Goal: Transaction & Acquisition: Obtain resource

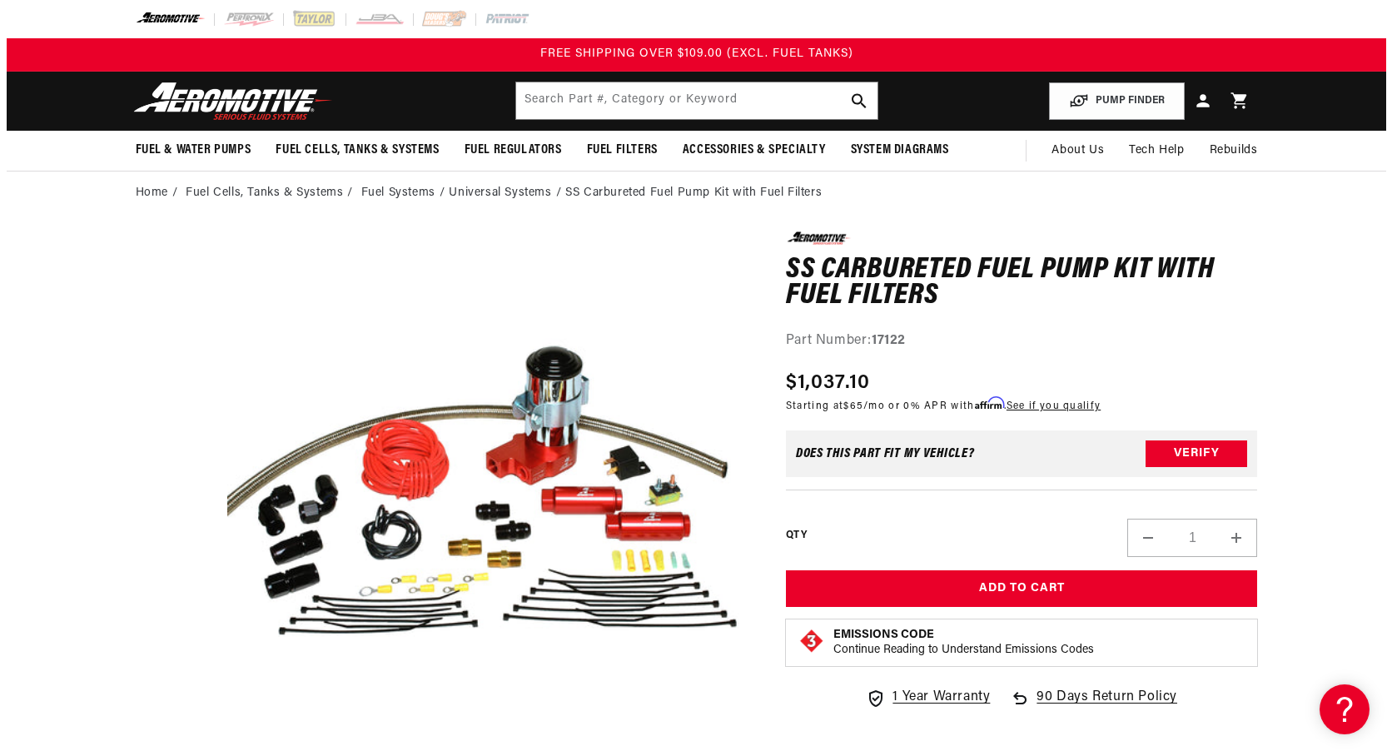
scroll to position [1, 0]
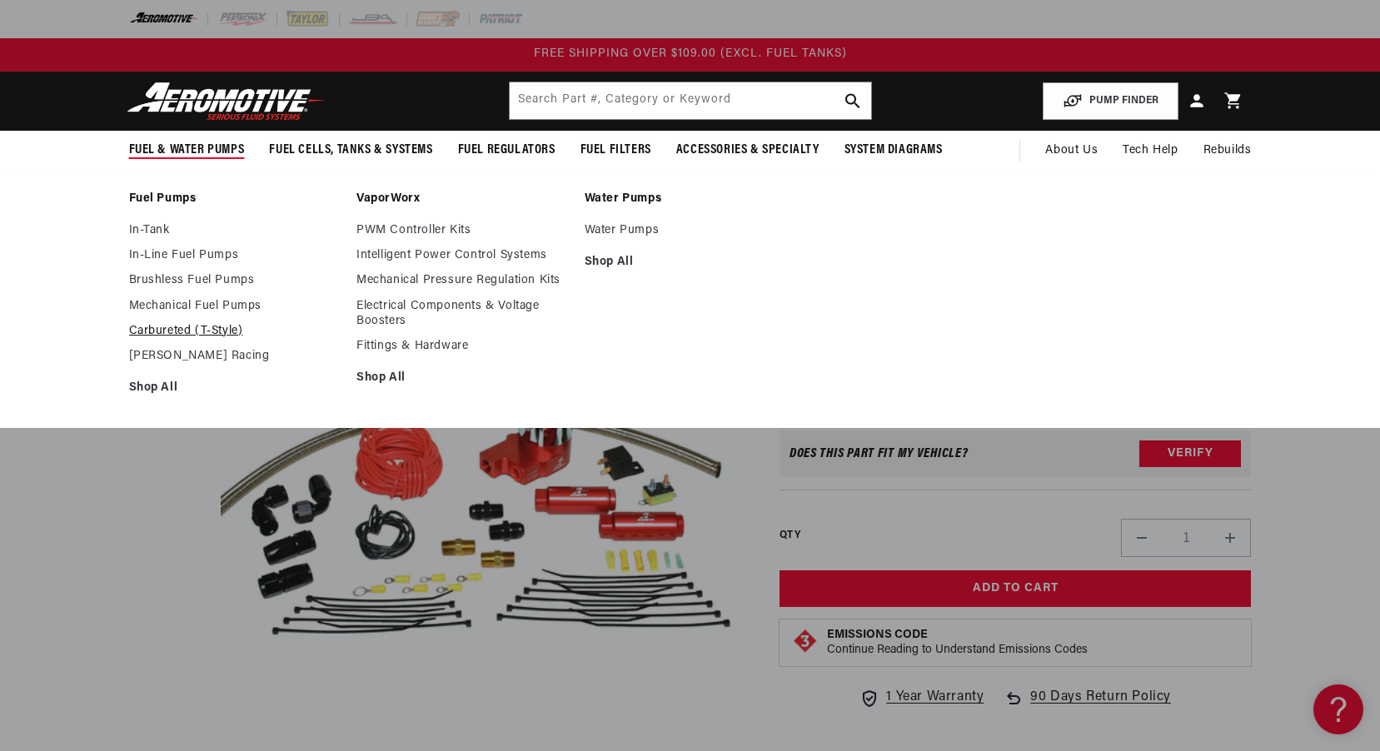
click at [199, 332] on link "Carbureted (T-Style)" at bounding box center [234, 331] width 211 height 15
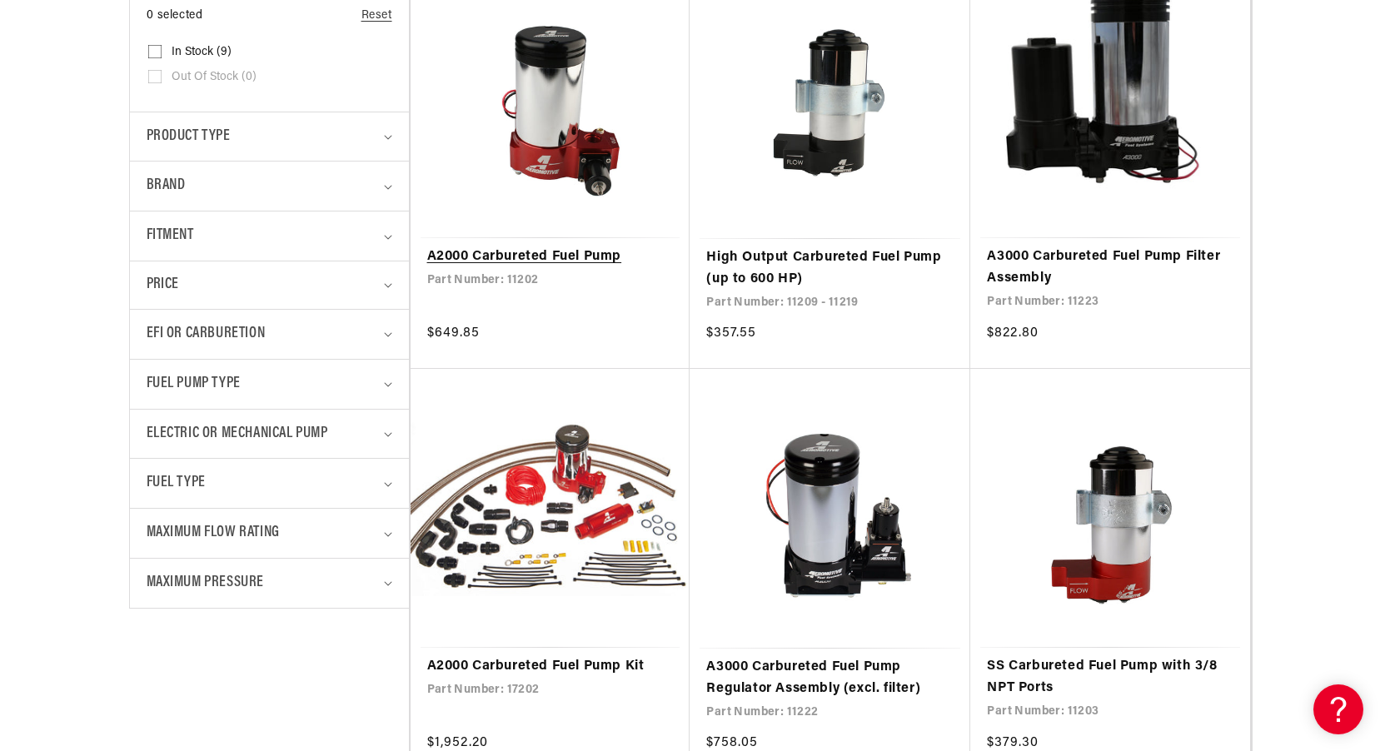
scroll to position [583, 0]
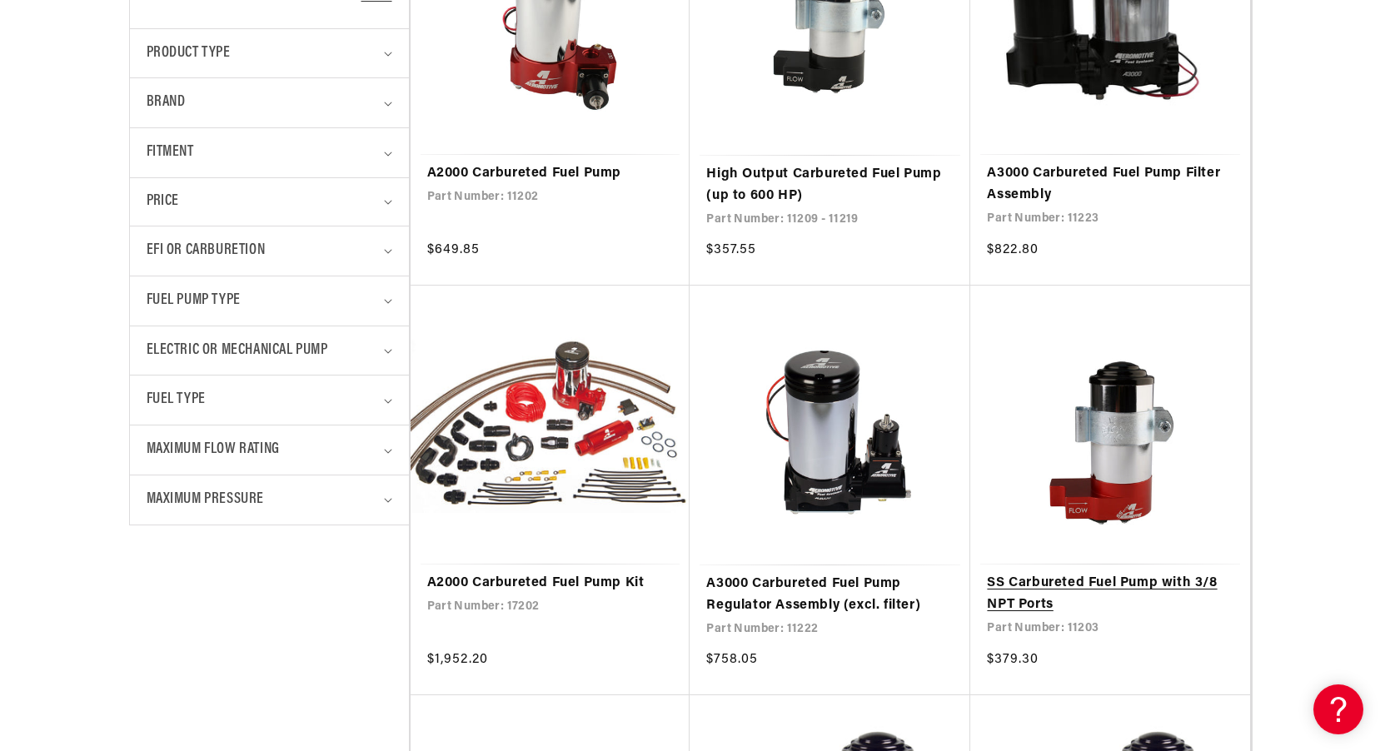
click at [1022, 586] on link "SS Carbureted Fuel Pump with 3/8 NPT Ports" at bounding box center [1110, 594] width 246 height 42
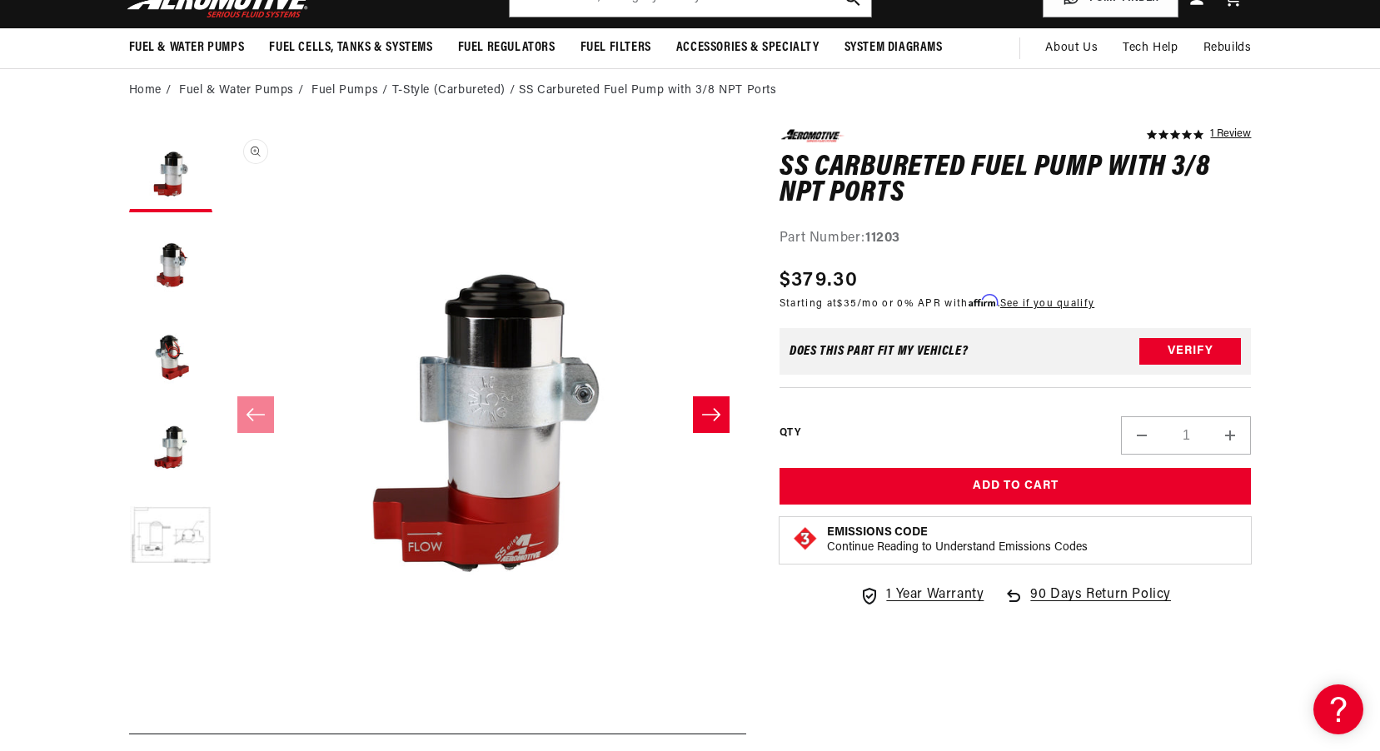
scroll to position [333, 0]
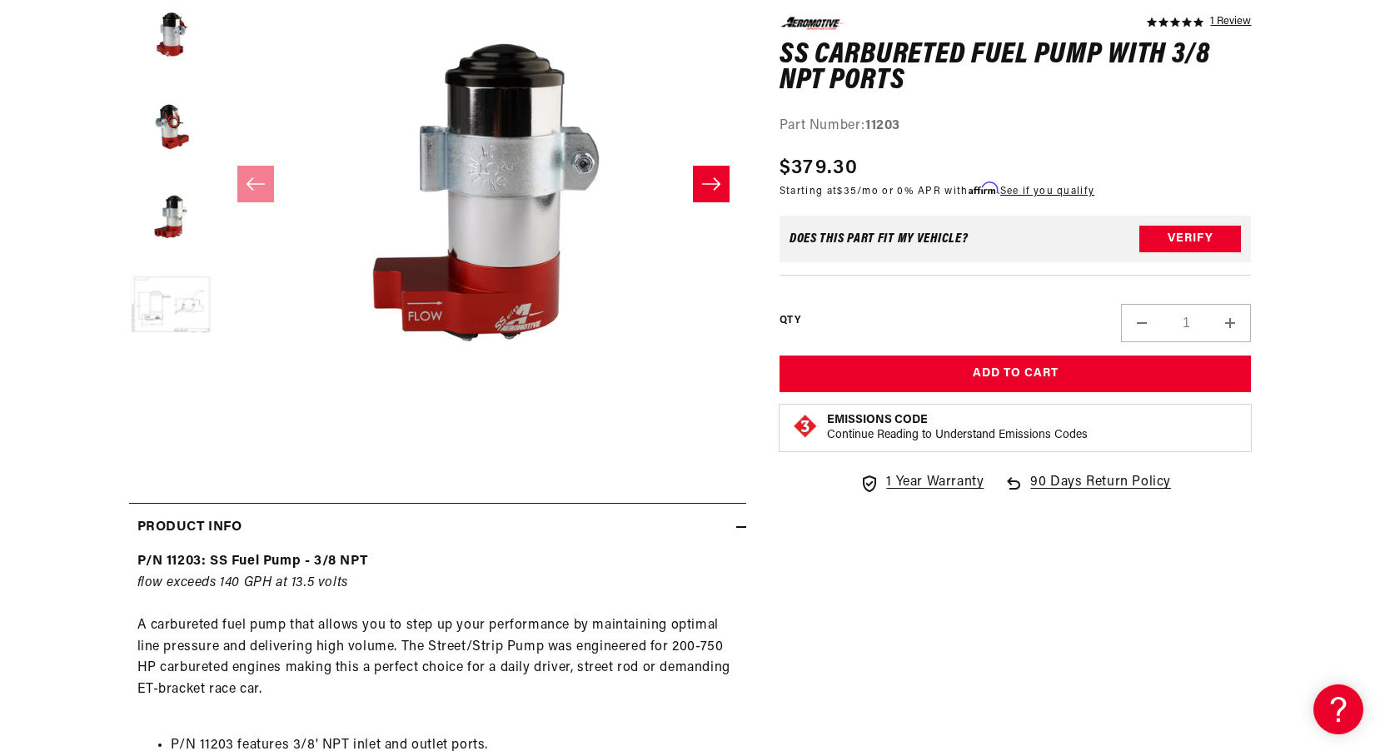
click at [178, 314] on button "Load image 5 in gallery view" at bounding box center [170, 306] width 83 height 83
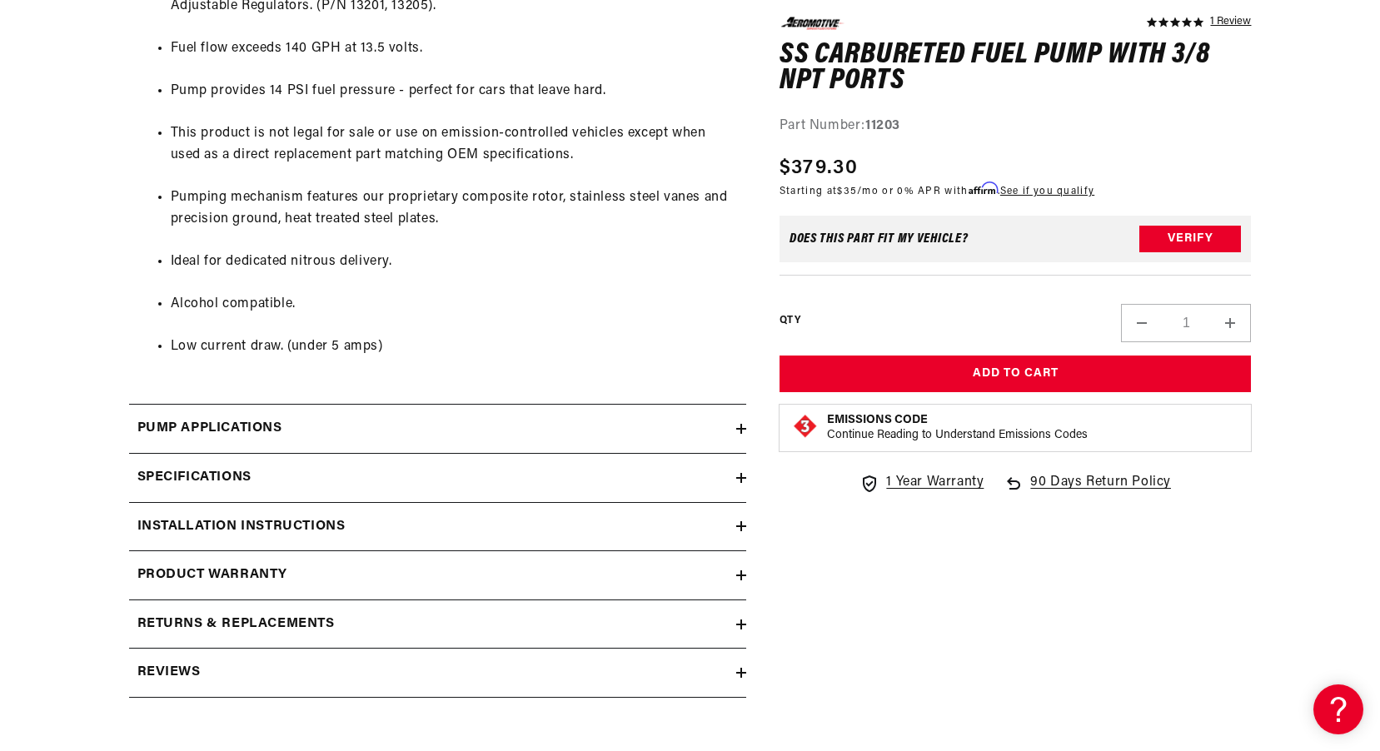
scroll to position [1166, 0]
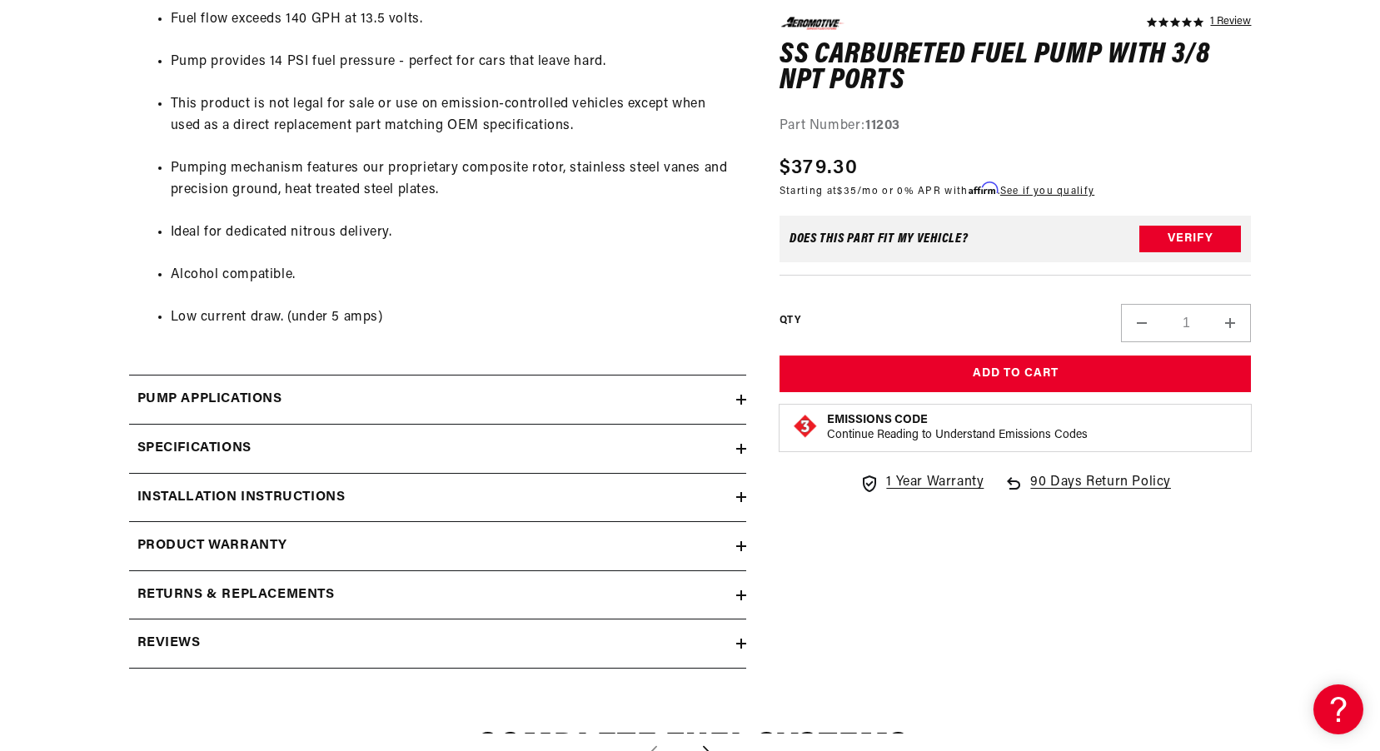
click at [461, 395] on div "Pump Applications" at bounding box center [432, 400] width 607 height 22
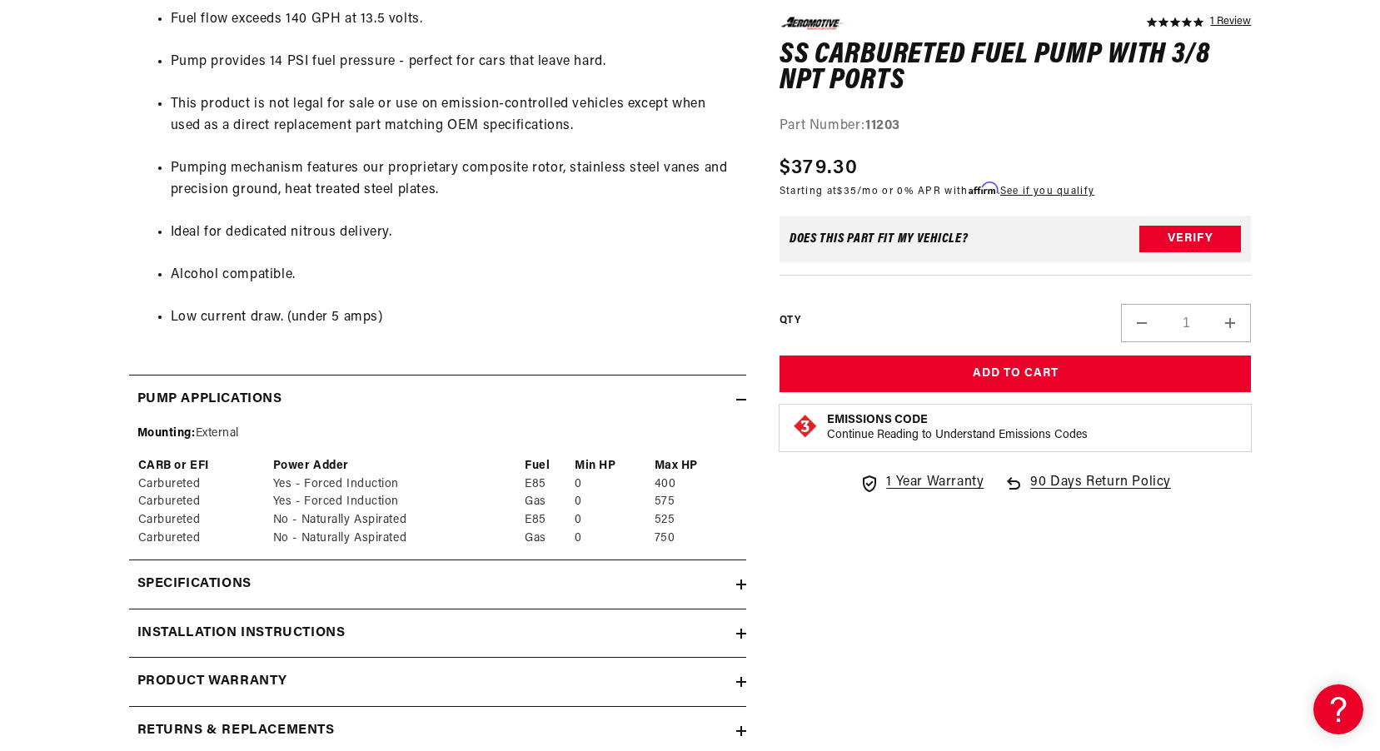
click at [508, 416] on summary "Pump Applications" at bounding box center [437, 399] width 617 height 48
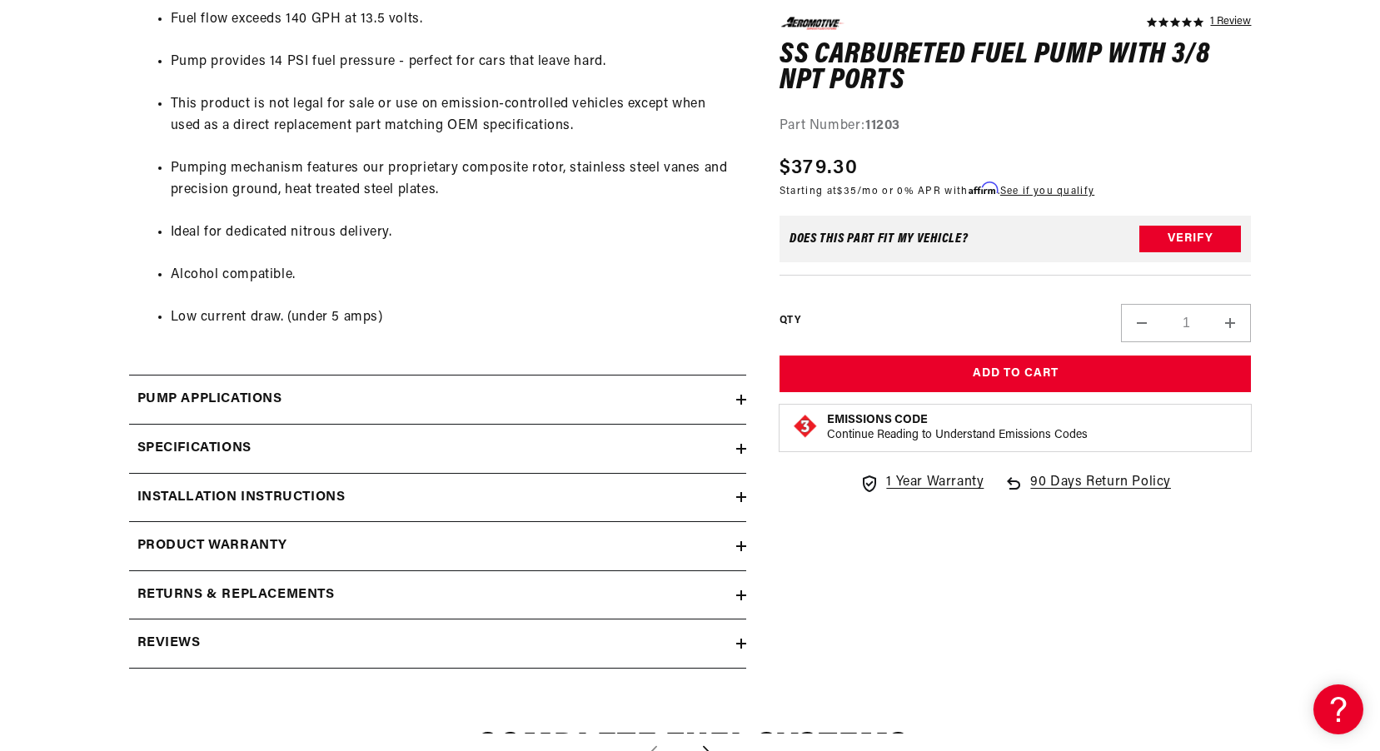
click at [508, 445] on div "Specifications" at bounding box center [432, 449] width 607 height 22
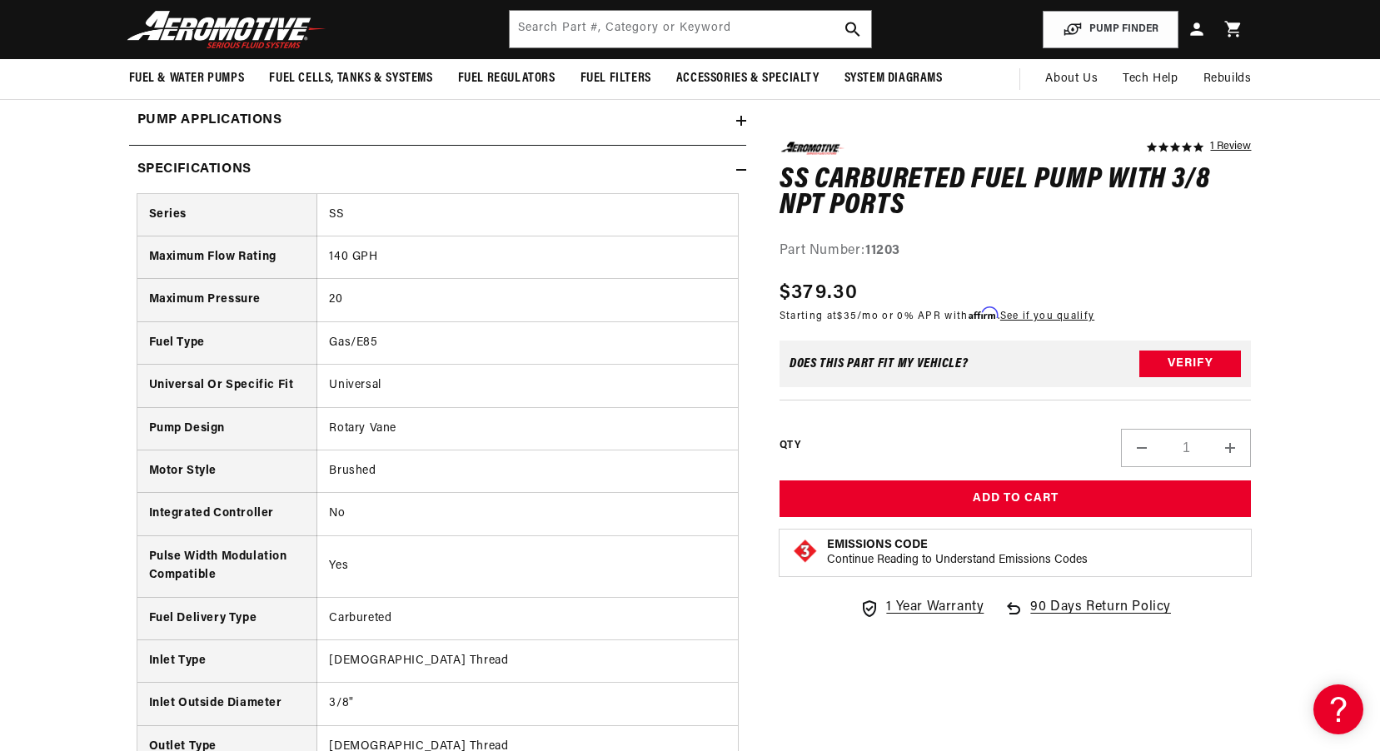
scroll to position [1415, 0]
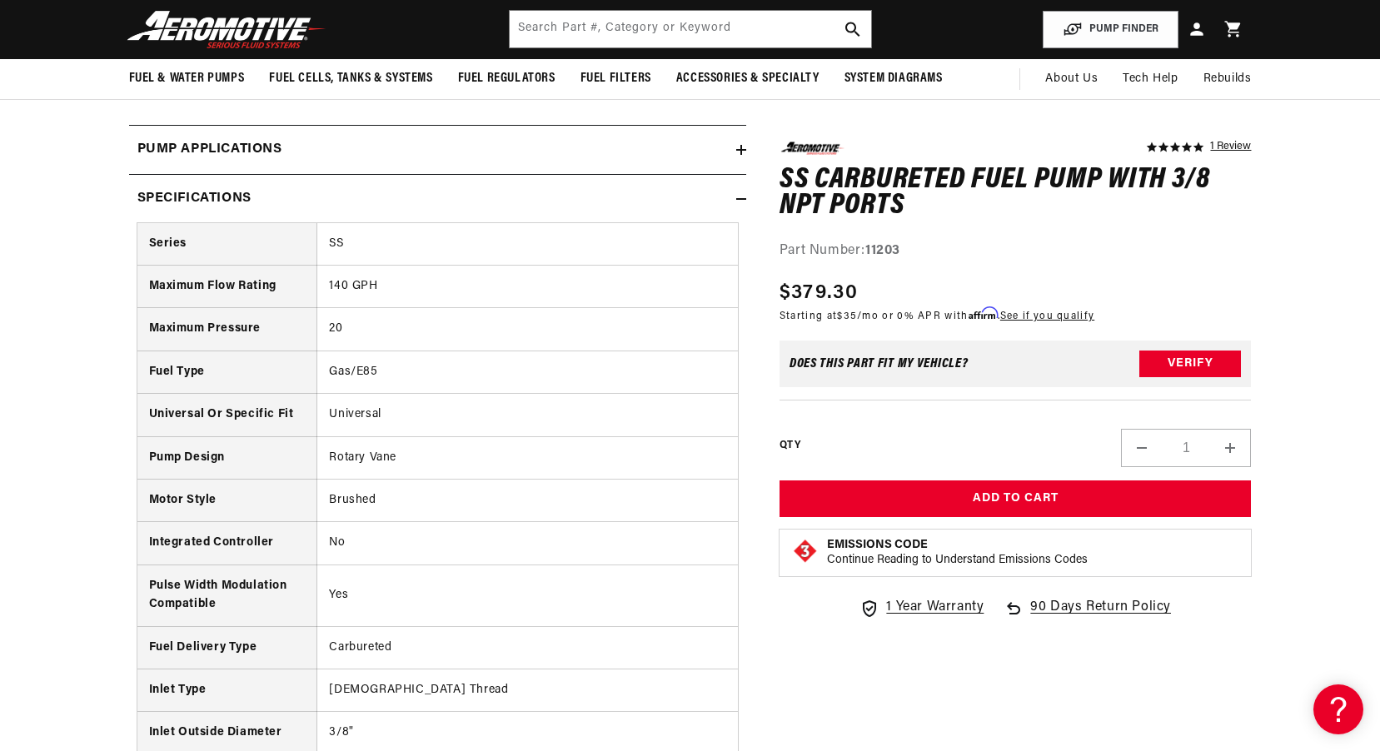
click at [505, 206] on div "Specifications" at bounding box center [432, 199] width 607 height 22
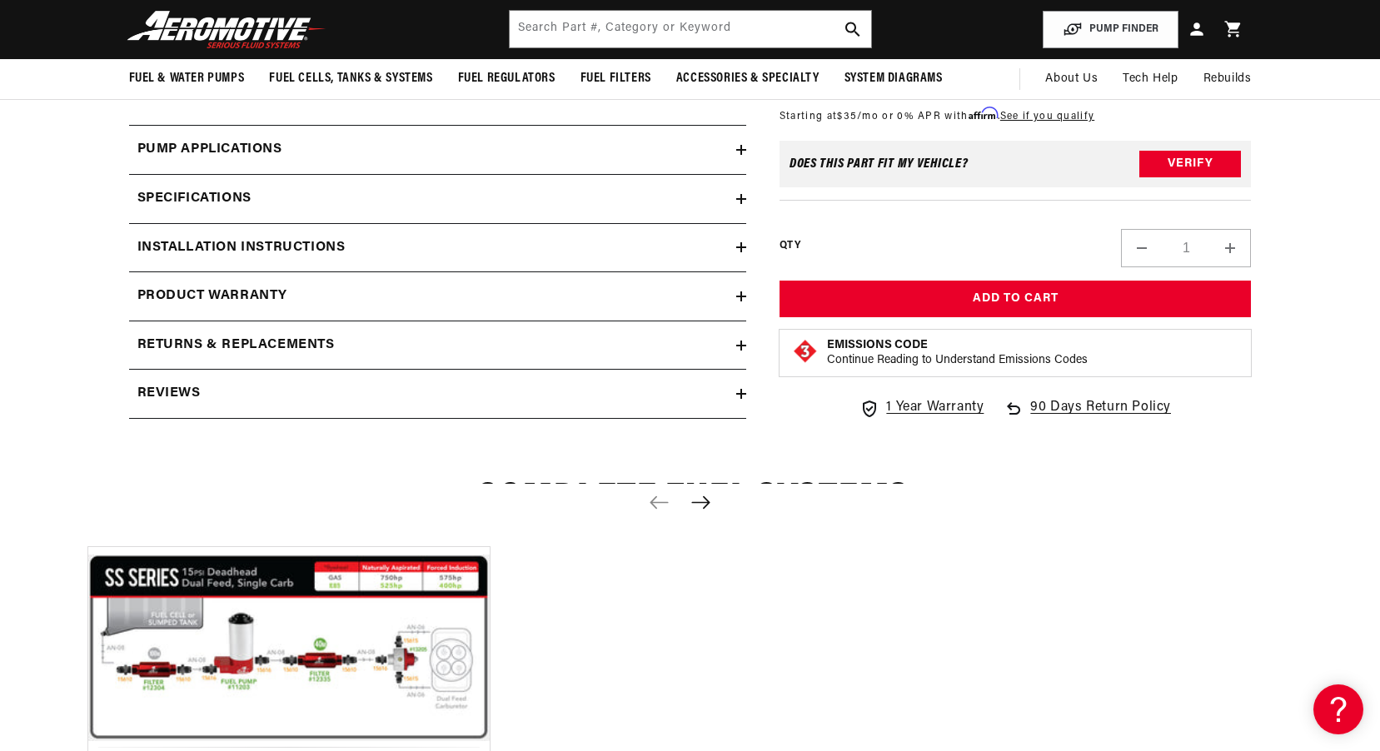
click at [499, 243] on div "Installation Instructions" at bounding box center [432, 248] width 607 height 22
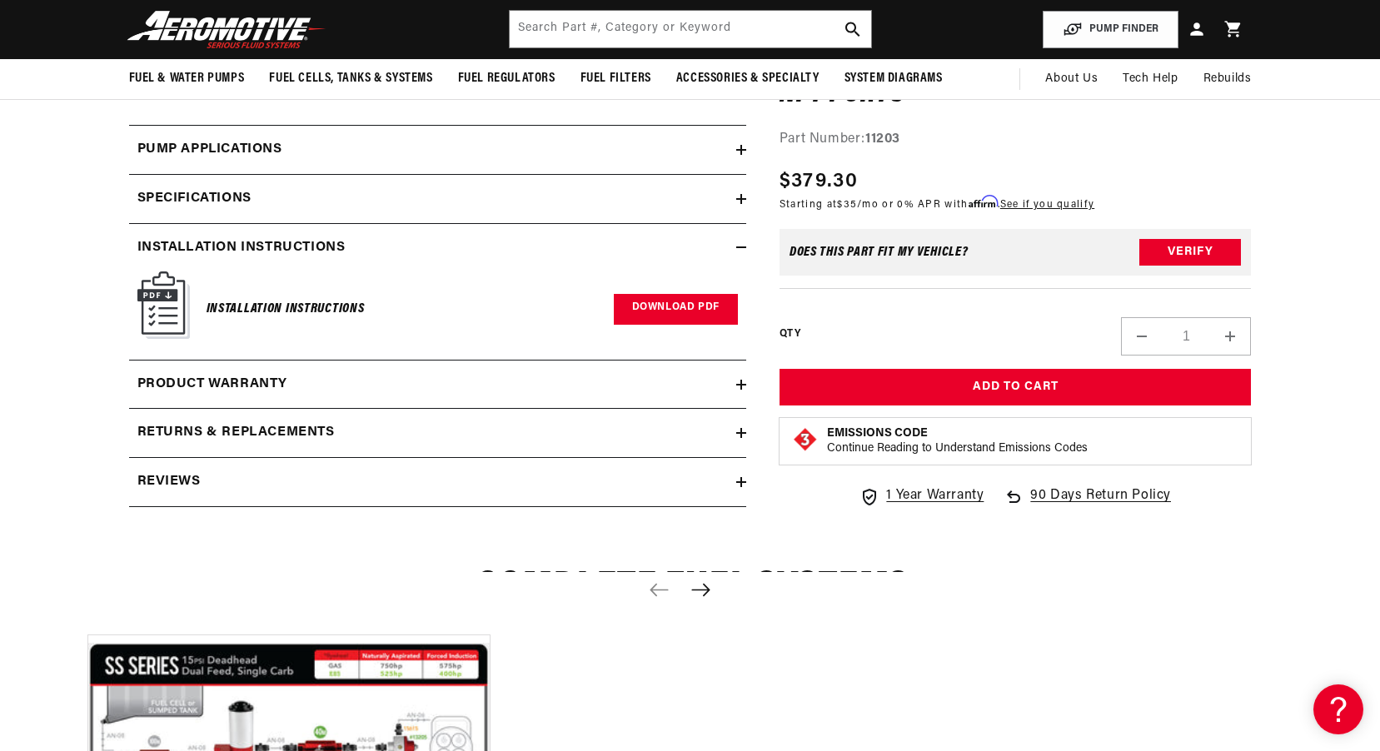
click at [674, 305] on link "Download PDF" at bounding box center [676, 309] width 124 height 31
